Goal: Task Accomplishment & Management: Complete application form

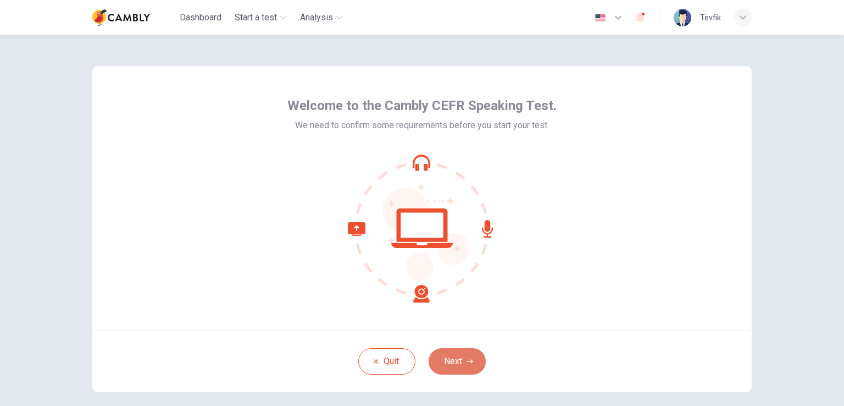
click at [459, 359] on button "Next" at bounding box center [457, 361] width 57 height 26
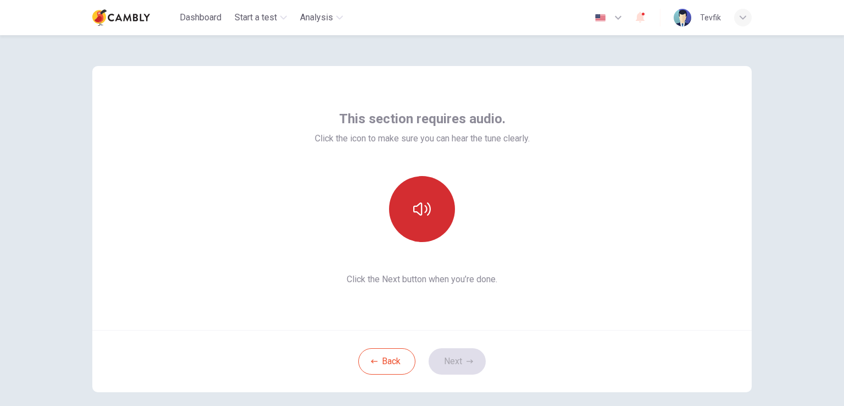
click at [424, 209] on icon "button" at bounding box center [422, 208] width 18 height 13
click at [453, 362] on button "Next" at bounding box center [457, 361] width 57 height 26
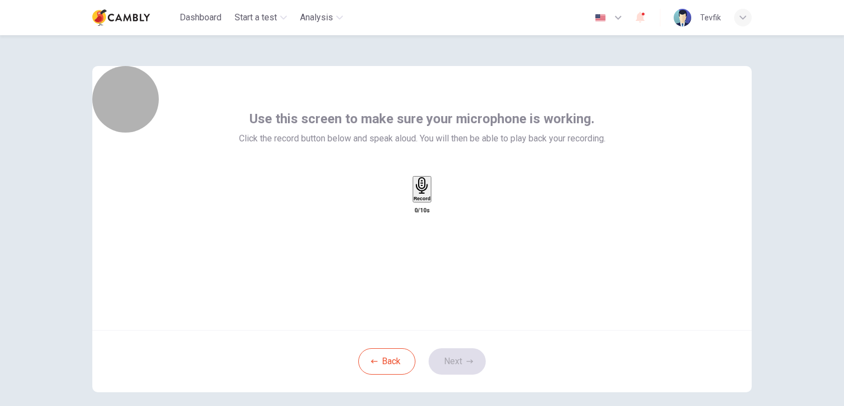
click at [414, 201] on h6 "Record" at bounding box center [422, 198] width 17 height 5
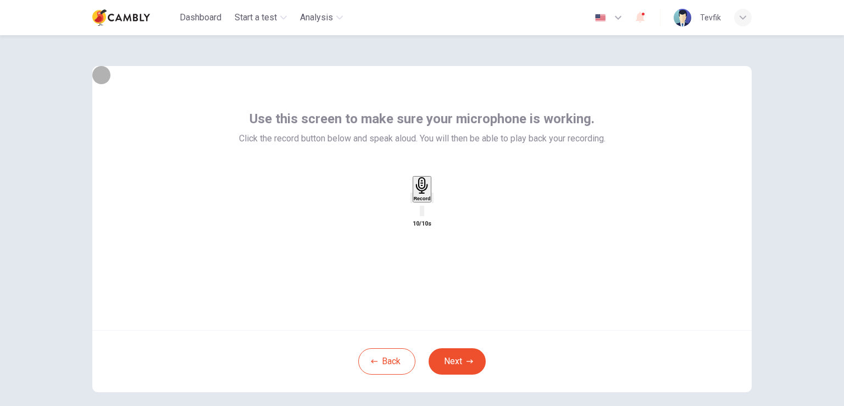
click at [433, 202] on div "button" at bounding box center [433, 197] width 0 height 8
click at [448, 358] on button "Next" at bounding box center [457, 361] width 57 height 26
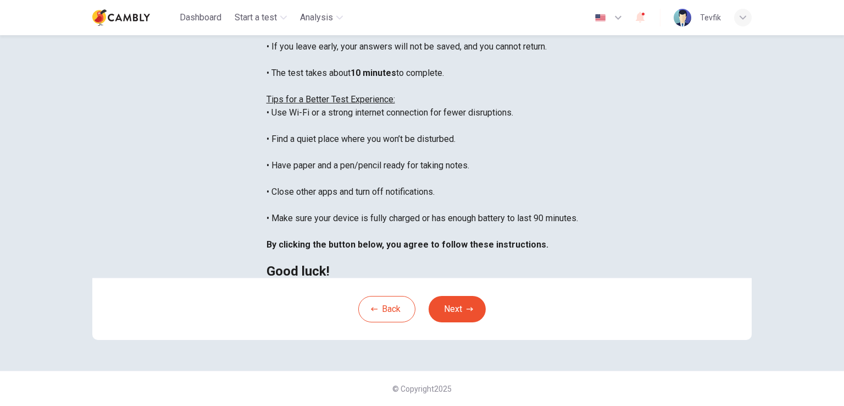
scroll to position [129, 0]
click at [452, 322] on button "Next" at bounding box center [457, 309] width 57 height 26
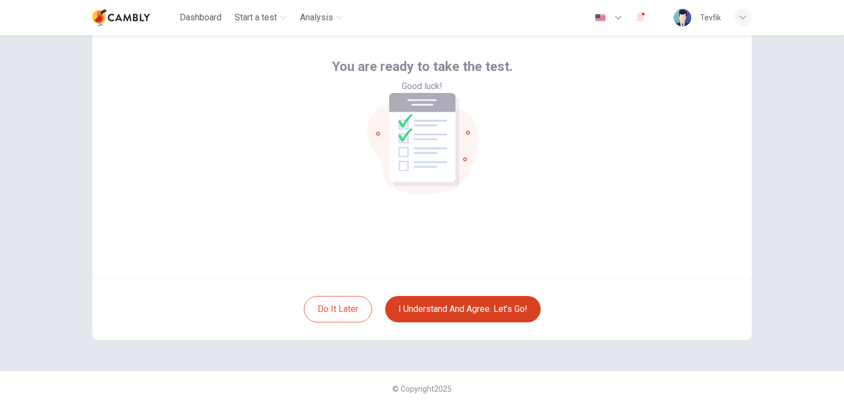
scroll to position [52, 0]
click at [437, 302] on button "I understand and agree. Let’s go!" at bounding box center [463, 309] width 156 height 26
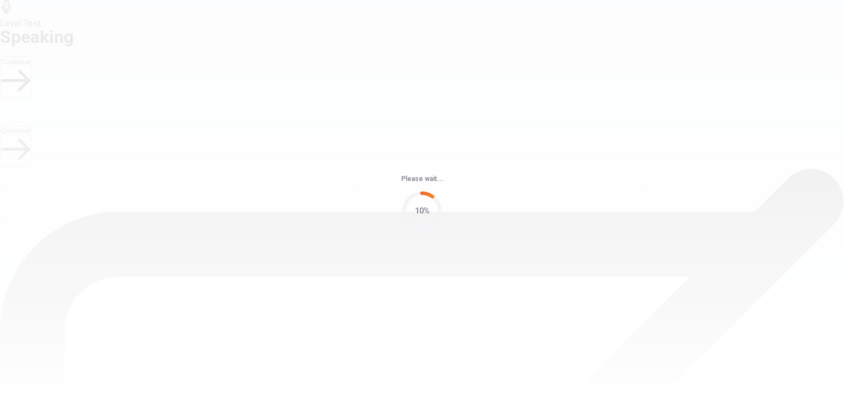
click at [331, 285] on div "Please wait... 10%" at bounding box center [422, 203] width 844 height 406
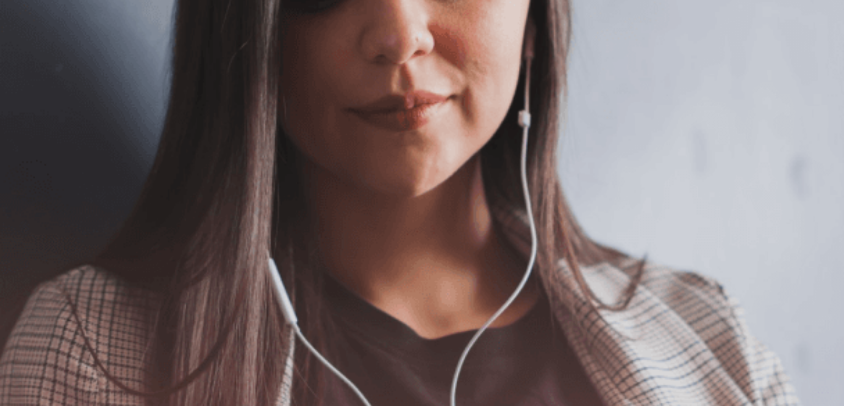
click at [31, 57] on button "Continue" at bounding box center [15, 77] width 31 height 41
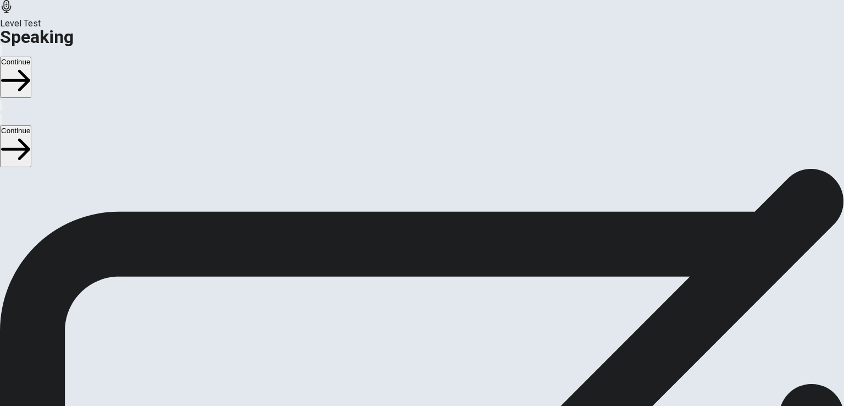
scroll to position [55, 0]
click at [410, 334] on button "Play Audio" at bounding box center [409, 339] width 2 height 10
click at [31, 57] on button "Continue" at bounding box center [15, 77] width 31 height 41
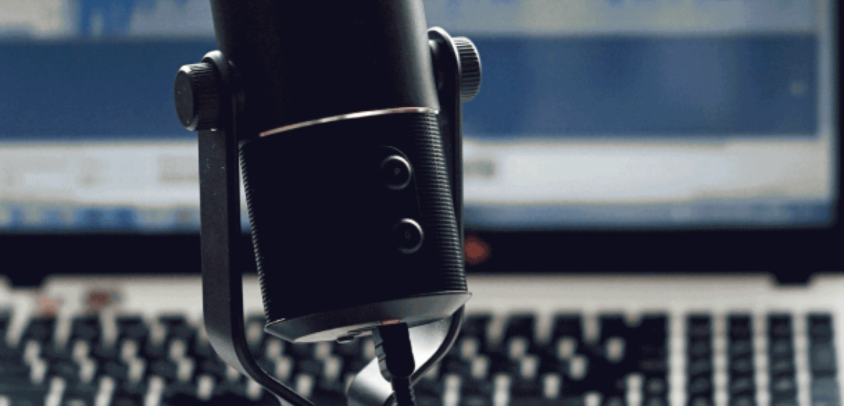
scroll to position [23, 0]
click at [31, 57] on button "Continue" at bounding box center [15, 77] width 31 height 41
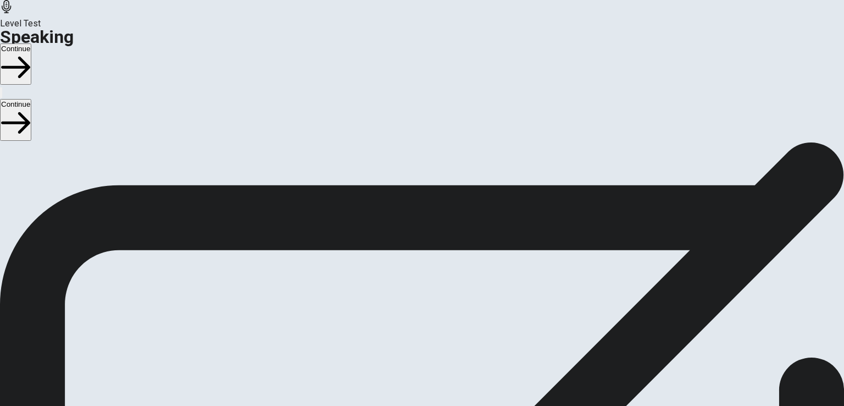
scroll to position [0, 0]
drag, startPoint x: 328, startPoint y: 220, endPoint x: 500, endPoint y: 229, distance: 172.8
click at [31, 43] on button "Continue" at bounding box center [15, 63] width 31 height 41
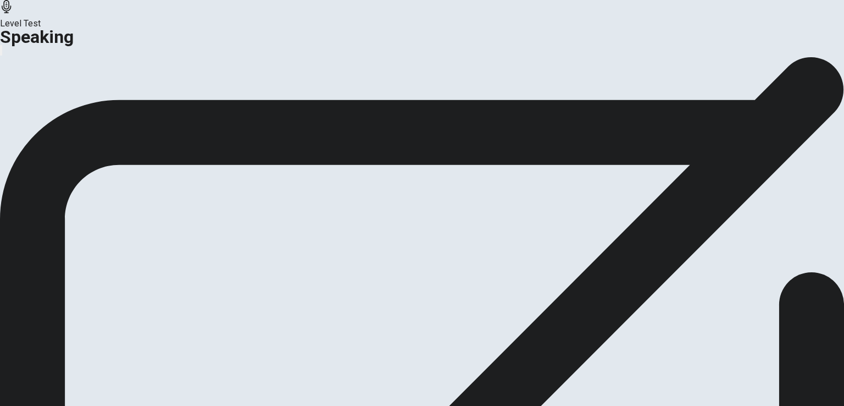
click at [87, 137] on button "Continue" at bounding box center [65, 130] width 45 height 15
